Goal: Entertainment & Leisure: Consume media (video, audio)

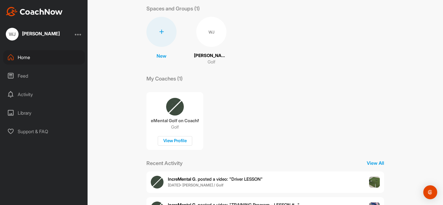
scroll to position [56, 0]
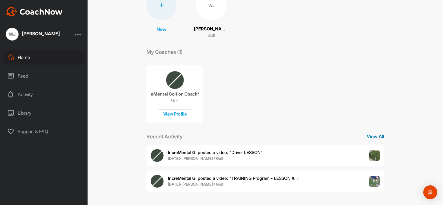
click at [372, 135] on p "View All" at bounding box center [375, 136] width 17 height 7
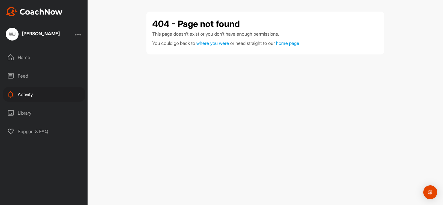
click at [20, 75] on div "Feed" at bounding box center [44, 76] width 82 height 14
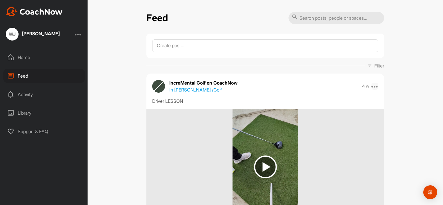
click at [372, 86] on icon at bounding box center [374, 86] width 7 height 7
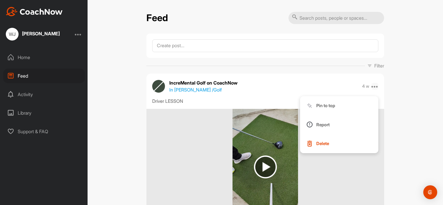
click at [372, 86] on icon at bounding box center [374, 86] width 7 height 7
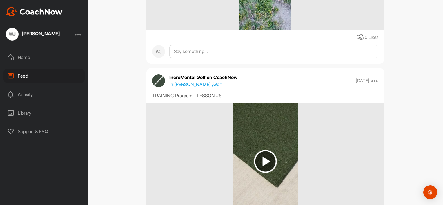
scroll to position [377, 0]
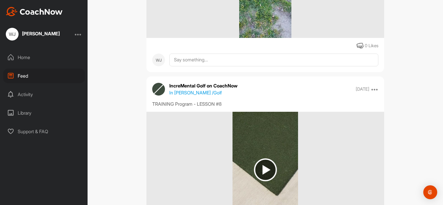
click at [198, 92] on p "In [PERSON_NAME] / Golf" at bounding box center [195, 92] width 52 height 7
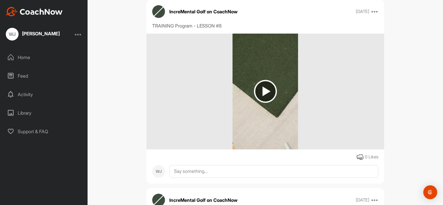
scroll to position [493, 0]
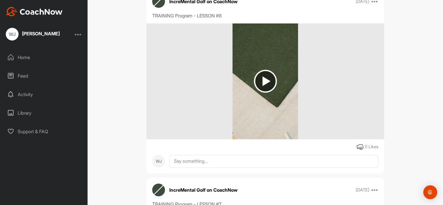
click at [265, 80] on img at bounding box center [265, 81] width 23 height 23
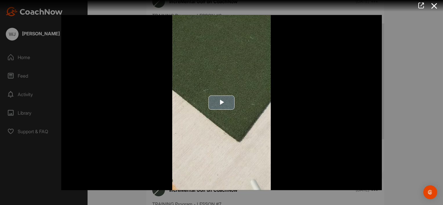
click at [221, 103] on span "Video Player" at bounding box center [221, 103] width 0 height 0
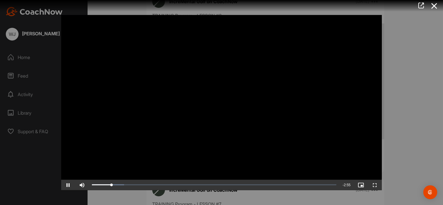
click at [301, 154] on video "Video Player" at bounding box center [221, 102] width 320 height 175
click at [303, 150] on video "Video Player" at bounding box center [221, 102] width 320 height 175
click at [26, 75] on div at bounding box center [221, 102] width 443 height 205
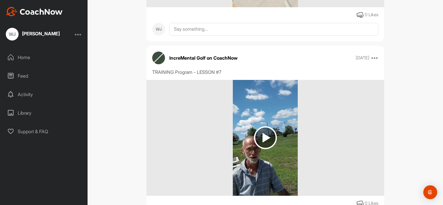
scroll to position [638, 0]
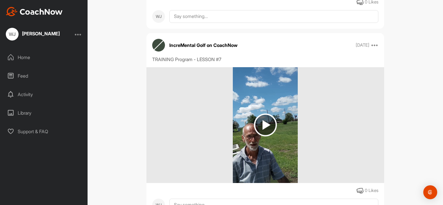
click at [261, 124] on img at bounding box center [265, 125] width 23 height 23
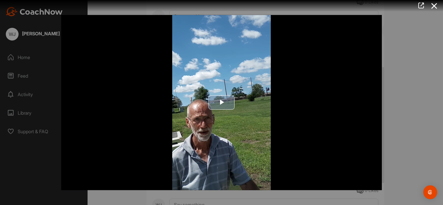
click at [221, 103] on span "Video Player" at bounding box center [221, 103] width 0 height 0
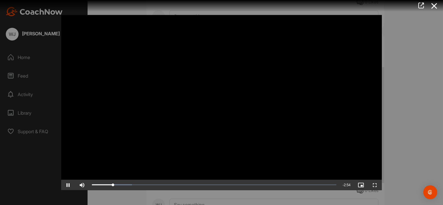
click at [26, 75] on div at bounding box center [221, 102] width 443 height 205
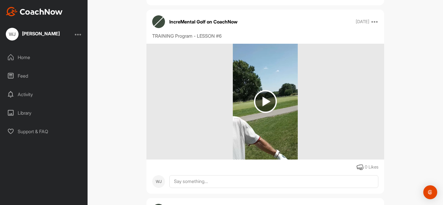
scroll to position [869, 0]
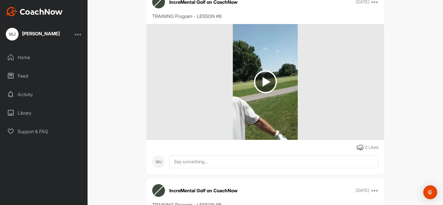
click at [266, 80] on img at bounding box center [265, 81] width 23 height 23
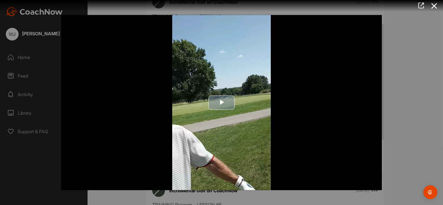
click at [221, 103] on span "Video Player" at bounding box center [221, 103] width 0 height 0
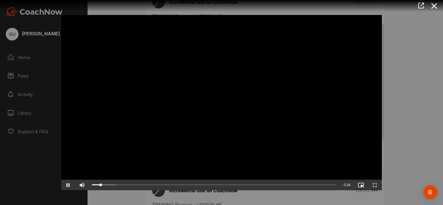
click at [28, 74] on div at bounding box center [221, 102] width 443 height 205
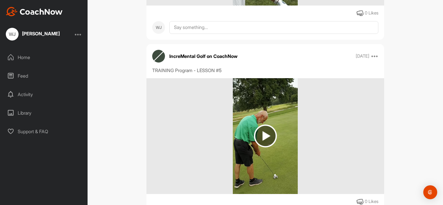
scroll to position [1014, 0]
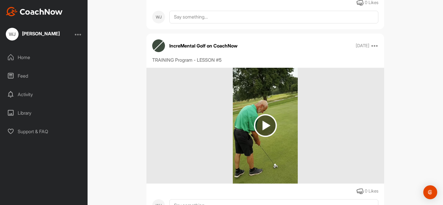
click at [263, 123] on img at bounding box center [265, 125] width 23 height 23
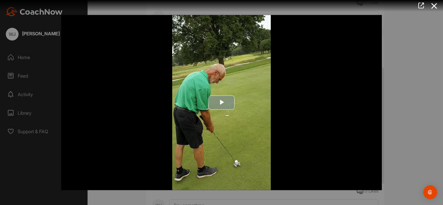
click at [221, 103] on span "Video Player" at bounding box center [221, 103] width 0 height 0
